Goal: Find specific page/section: Find specific page/section

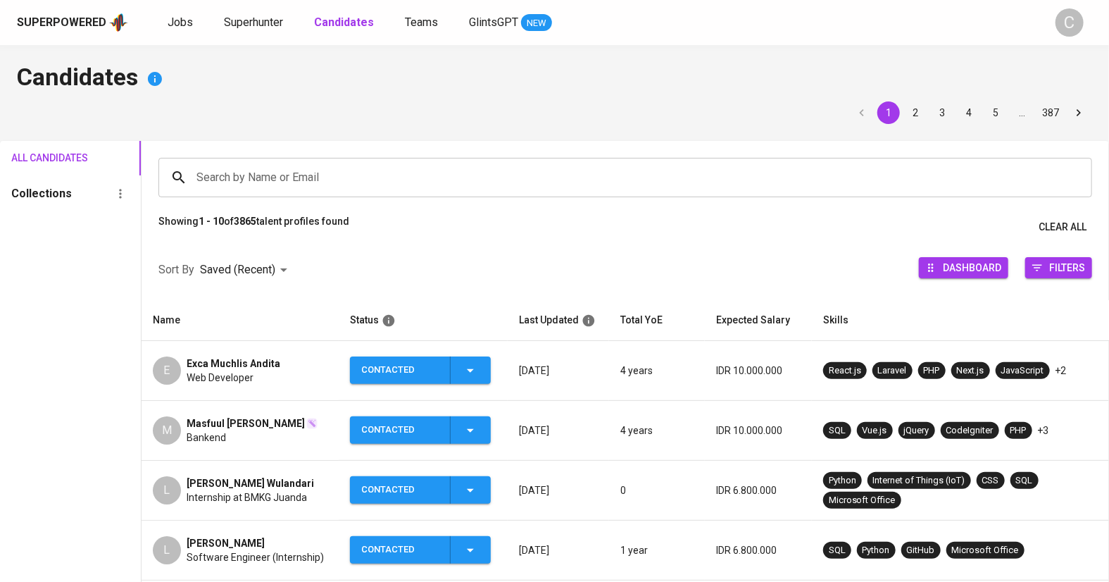
click at [245, 196] on div "Search by Name or Email" at bounding box center [625, 177] width 934 height 39
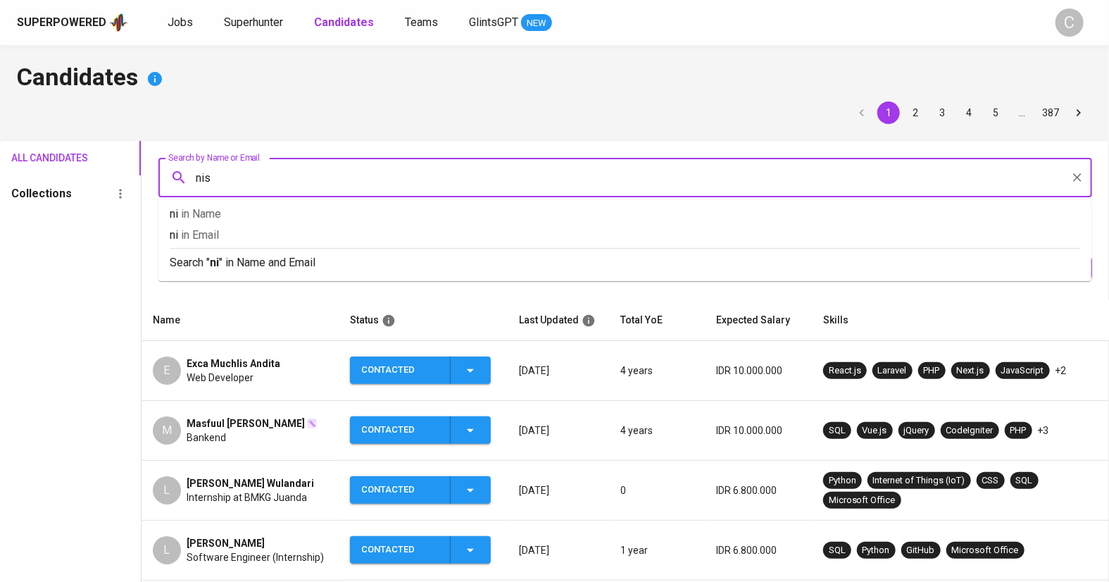
type input "nisa"
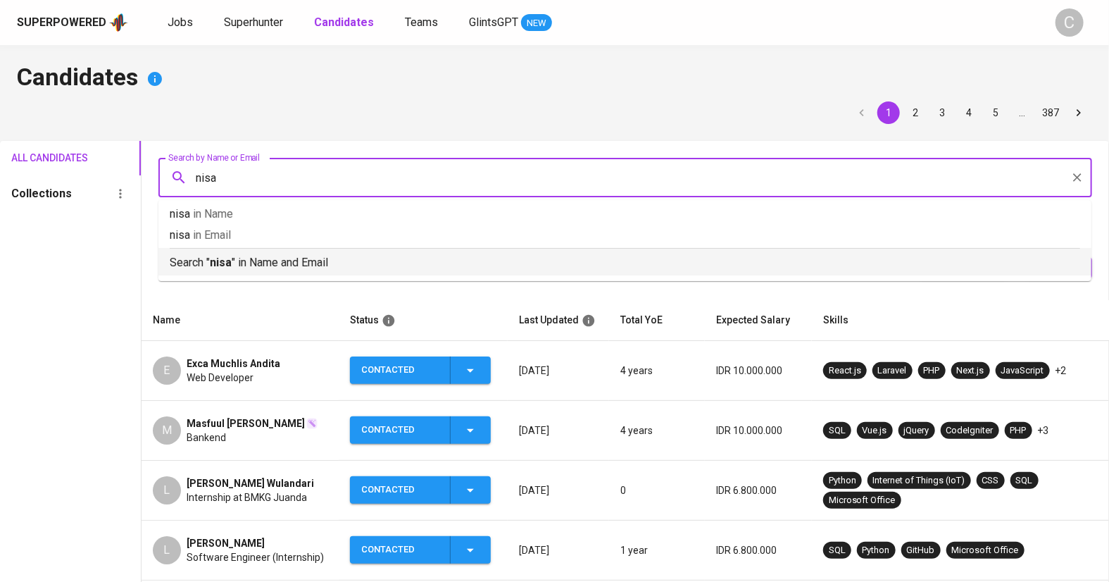
click at [257, 256] on p "Search " nisa " in Name and Email" at bounding box center [625, 262] width 911 height 17
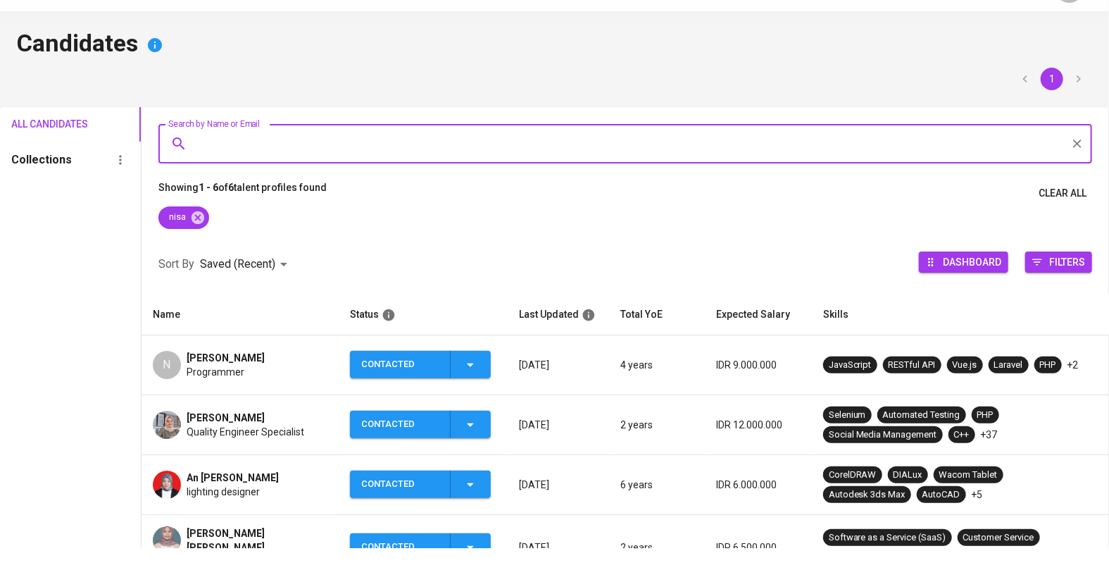
click at [306, 466] on div "Choirun Nisa Quality Engineer Specialist" at bounding box center [240, 458] width 175 height 28
